Goal: Consume media (video, audio): Consume media (video, audio)

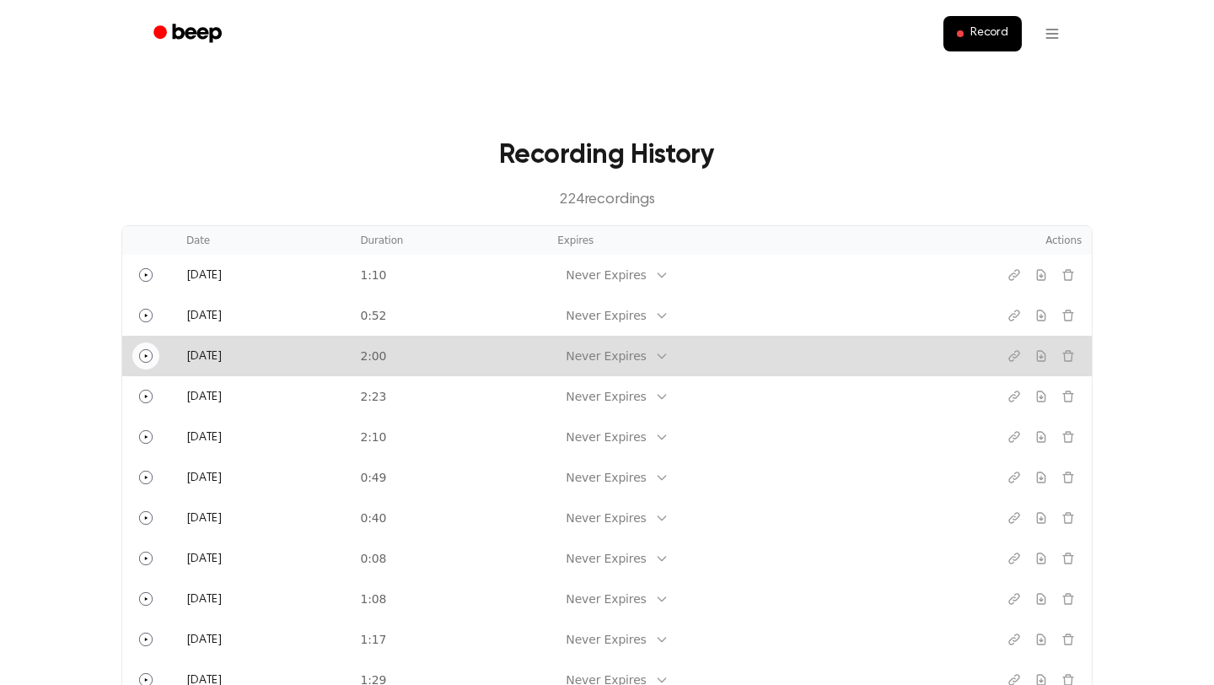
click at [147, 351] on icon "Play" at bounding box center [145, 355] width 13 height 13
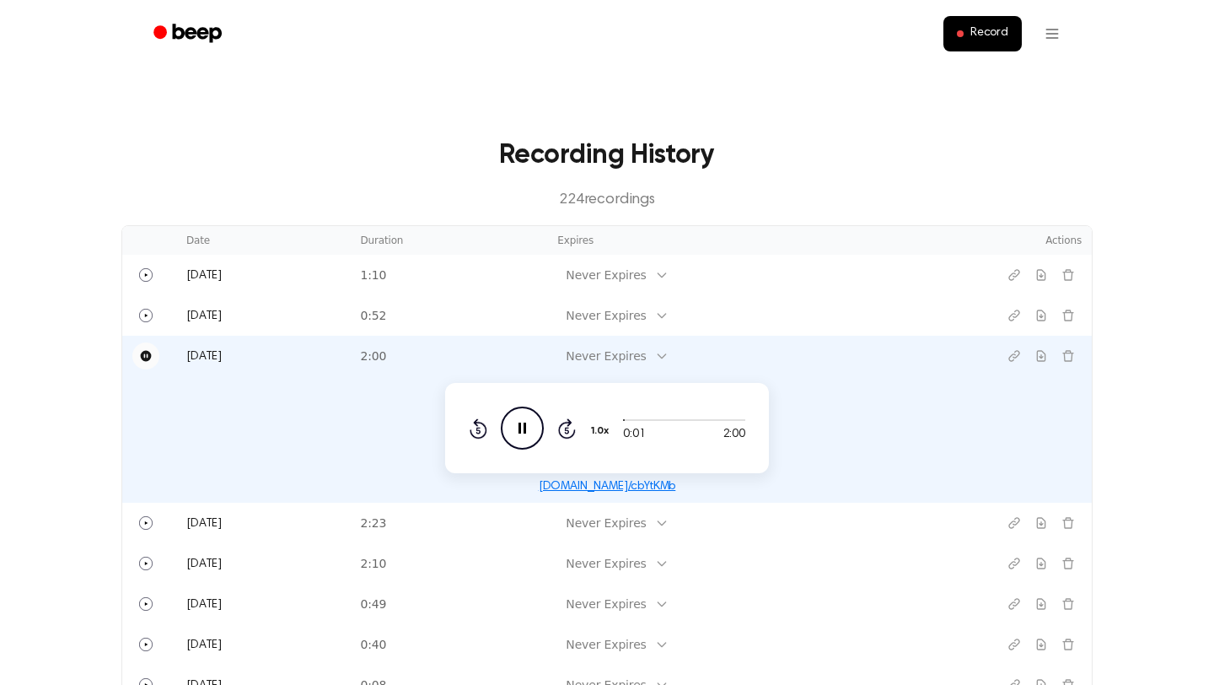
click at [523, 430] on icon "Pause Audio" at bounding box center [522, 427] width 43 height 43
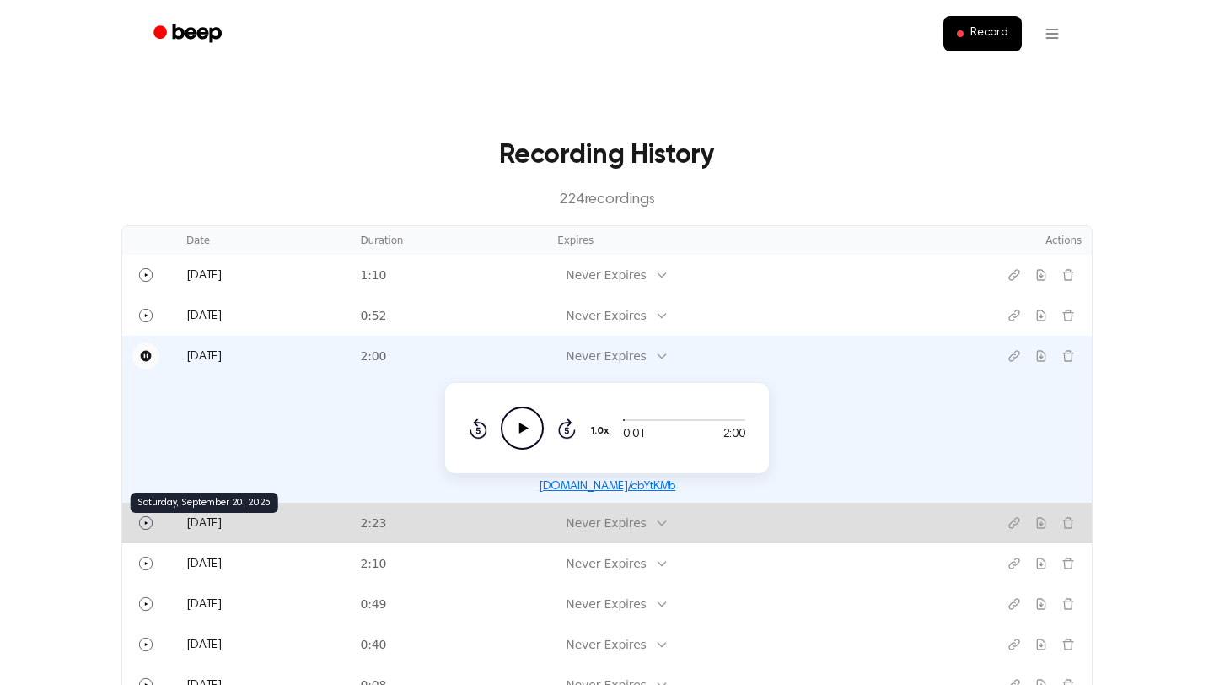
click at [220, 522] on span "Saturday" at bounding box center [203, 524] width 35 height 12
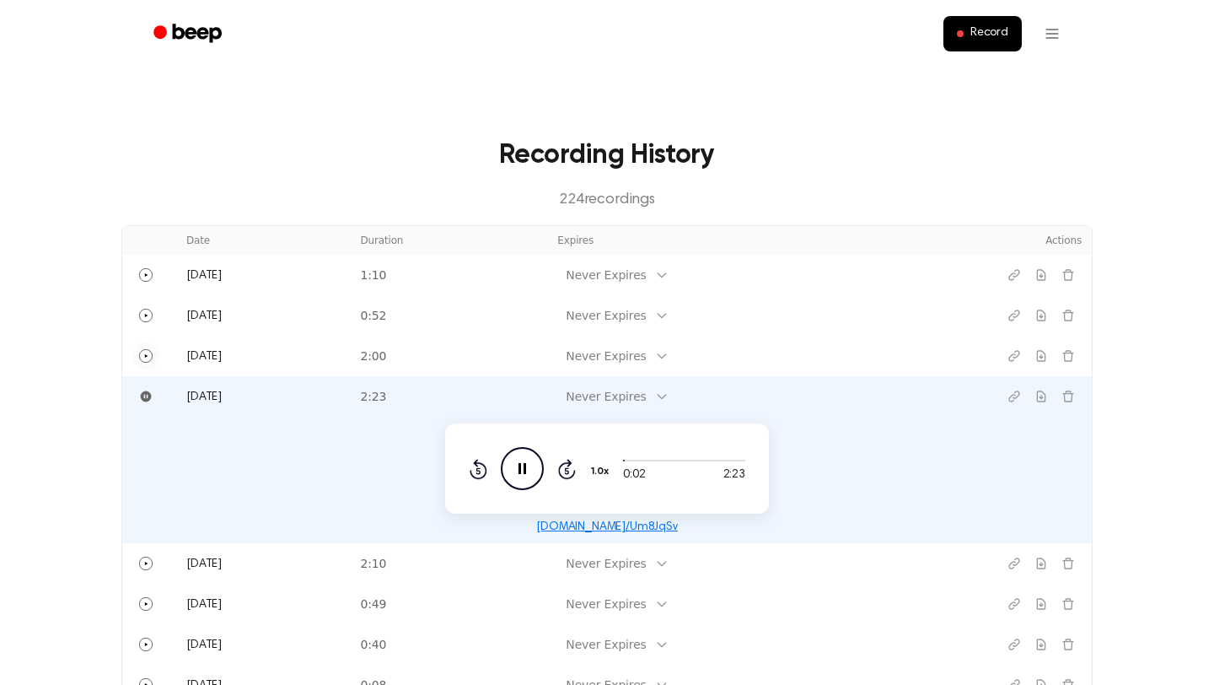
click at [520, 470] on icon at bounding box center [523, 468] width 8 height 11
click at [526, 470] on icon "Play Audio" at bounding box center [522, 468] width 43 height 43
click at [526, 470] on icon "Pause Audio" at bounding box center [522, 468] width 43 height 43
drag, startPoint x: 669, startPoint y: 526, endPoint x: 536, endPoint y: 535, distance: 132.6
click at [536, 535] on div "beep.audio/Um8JqSv" at bounding box center [606, 526] width 949 height 19
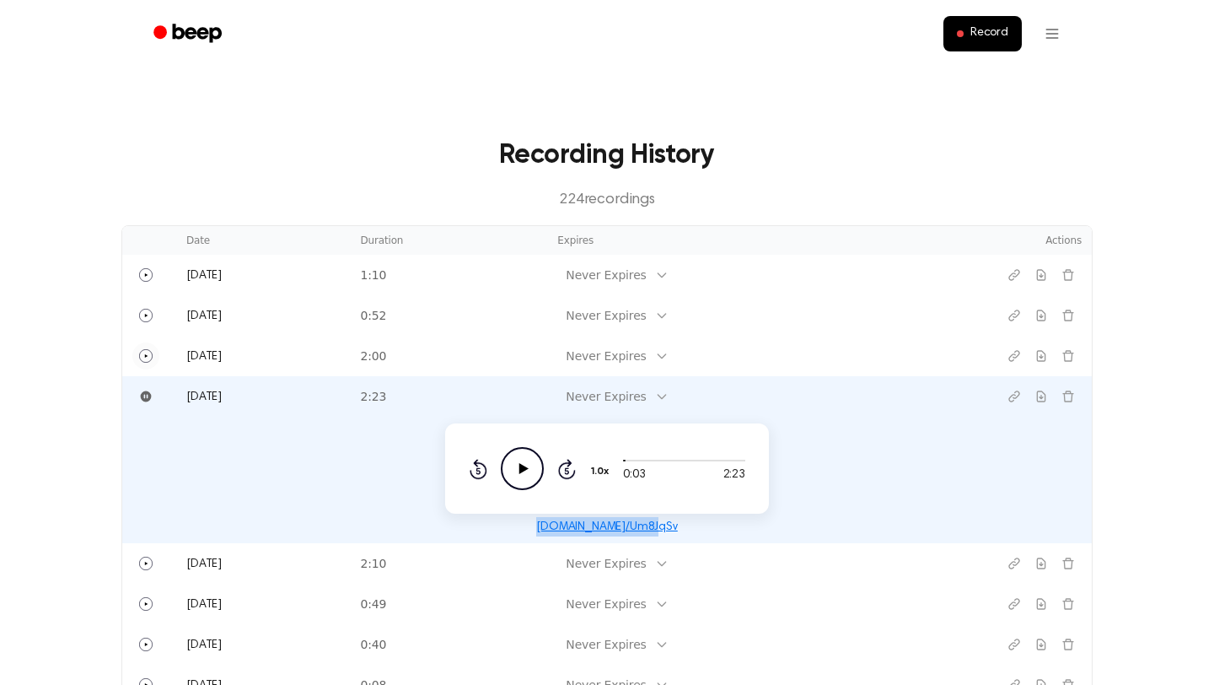
click at [654, 526] on link "beep.audio/Um8JqSv" at bounding box center [607, 527] width 142 height 12
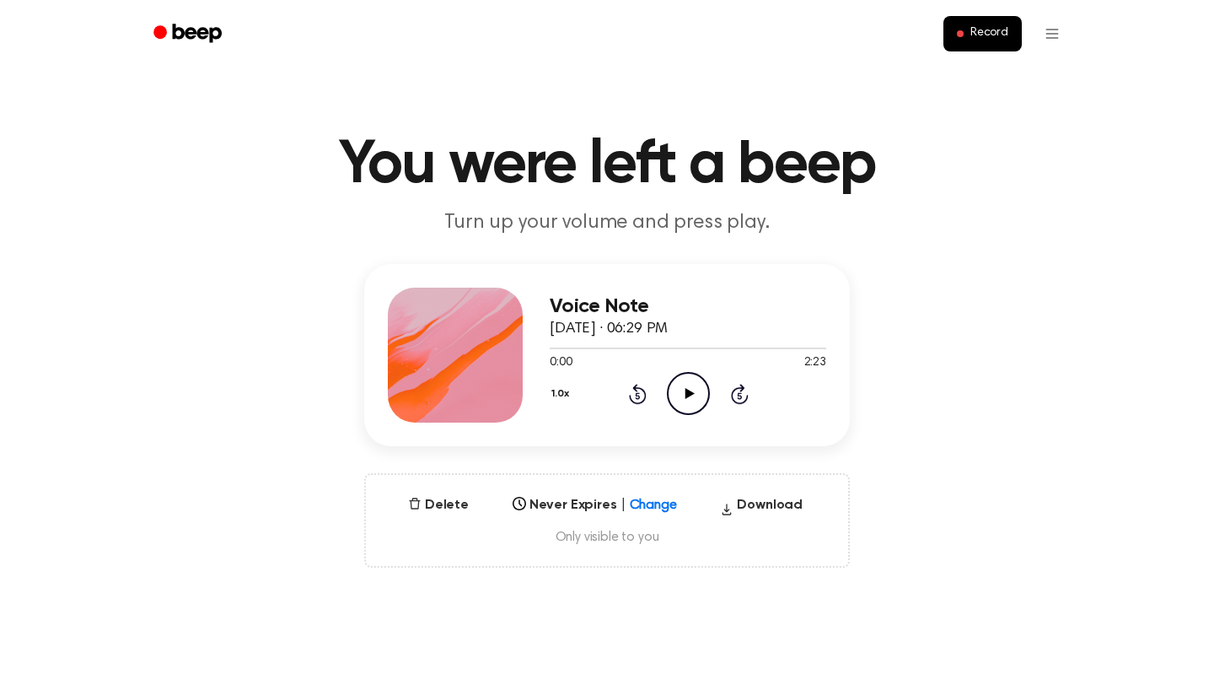
click at [687, 396] on icon at bounding box center [689, 393] width 9 height 11
click at [688, 394] on icon "Pause Audio" at bounding box center [688, 393] width 43 height 43
